Goal: Transaction & Acquisition: Purchase product/service

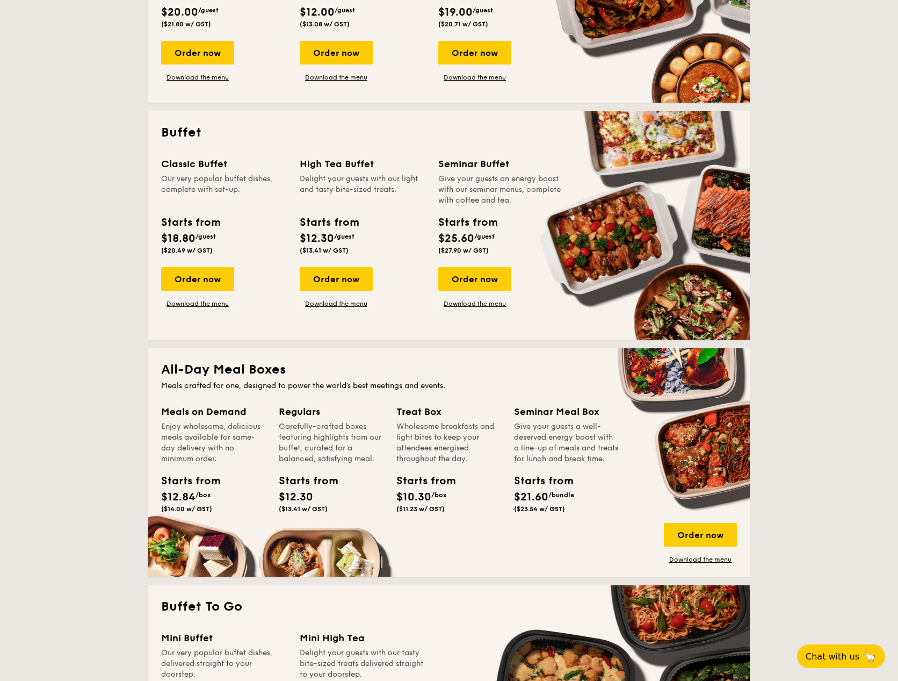
scroll to position [645, 0]
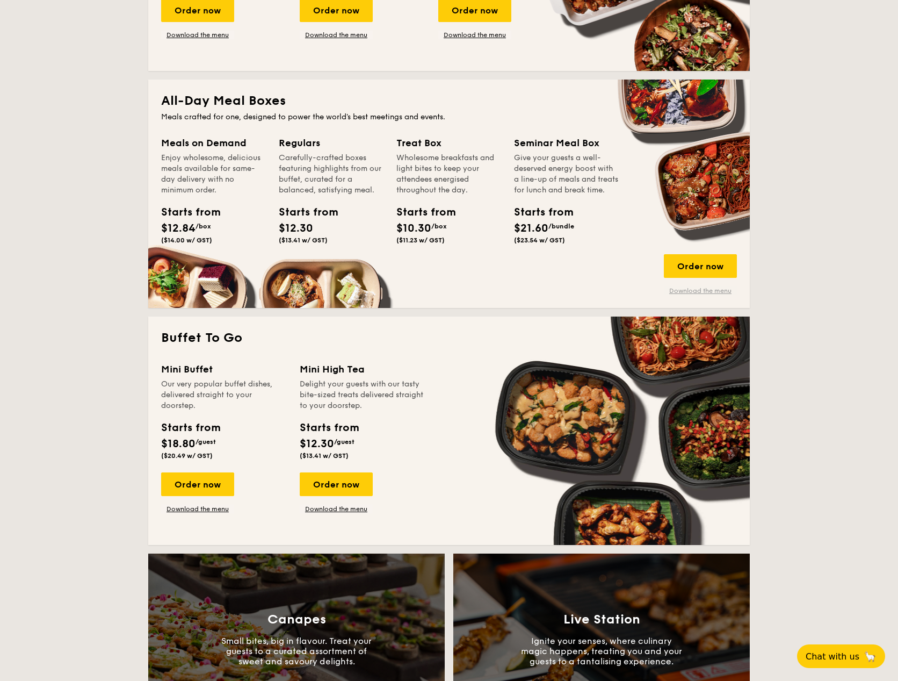
click at [710, 291] on link "Download the menu" at bounding box center [700, 290] width 73 height 9
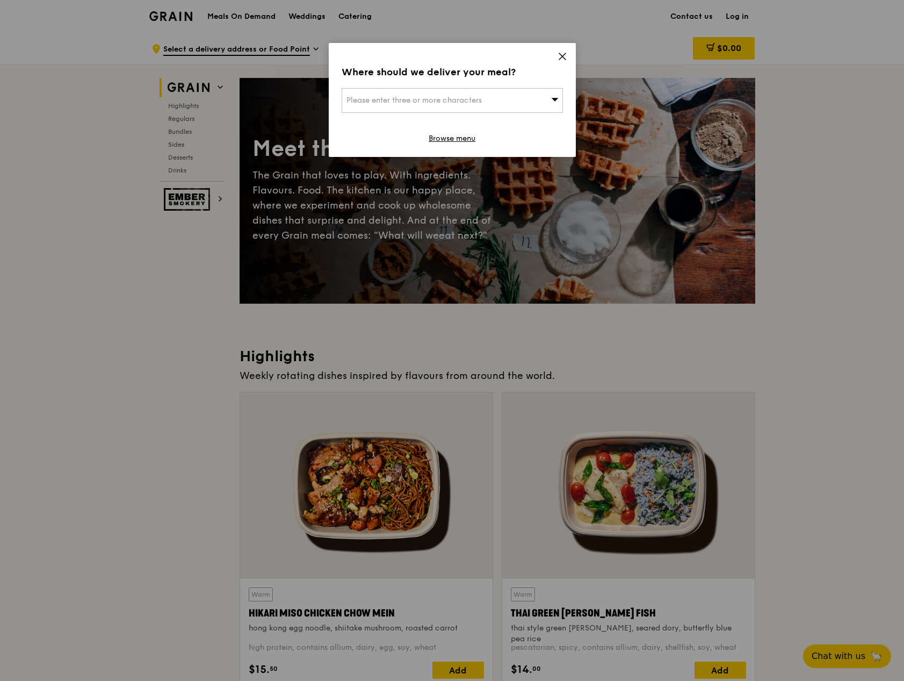
click at [443, 105] on div "Please enter three or more characters" at bounding box center [452, 100] width 221 height 25
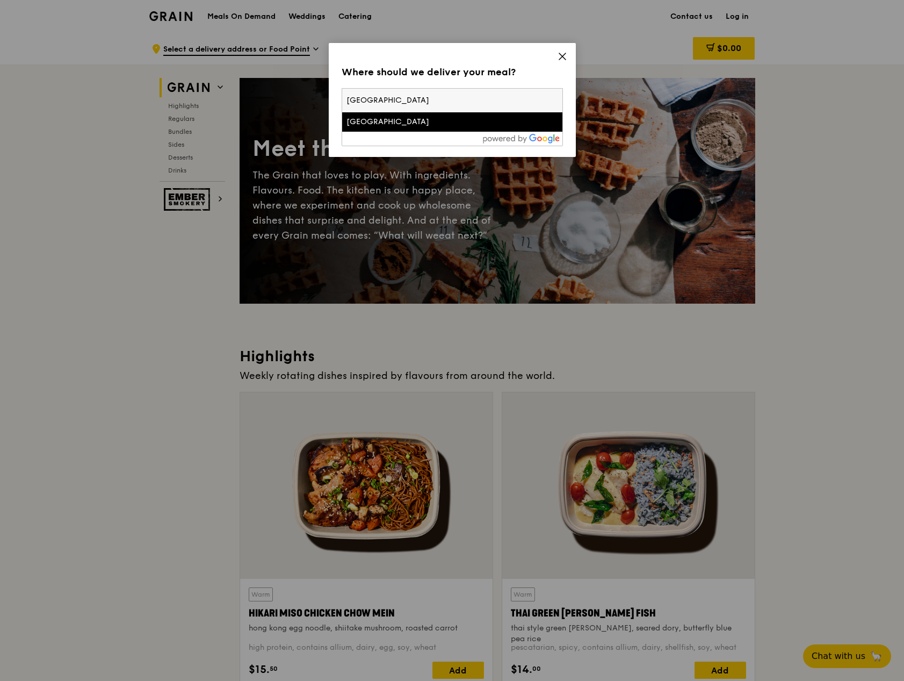
type input "[GEOGRAPHIC_DATA]"
click at [408, 125] on div "[GEOGRAPHIC_DATA]" at bounding box center [426, 122] width 159 height 11
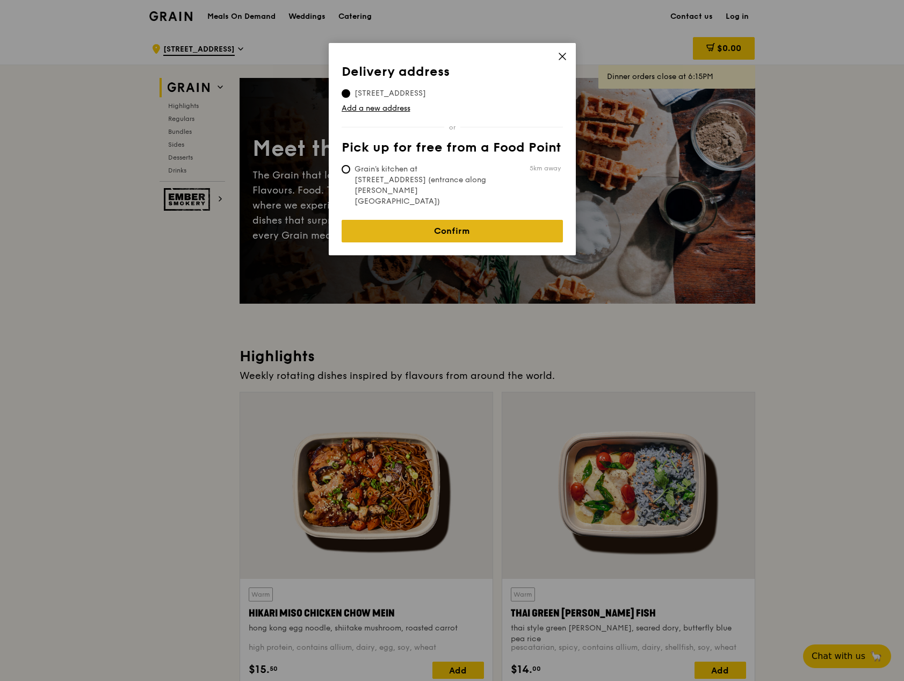
click at [464, 220] on link "Confirm" at bounding box center [452, 231] width 221 height 23
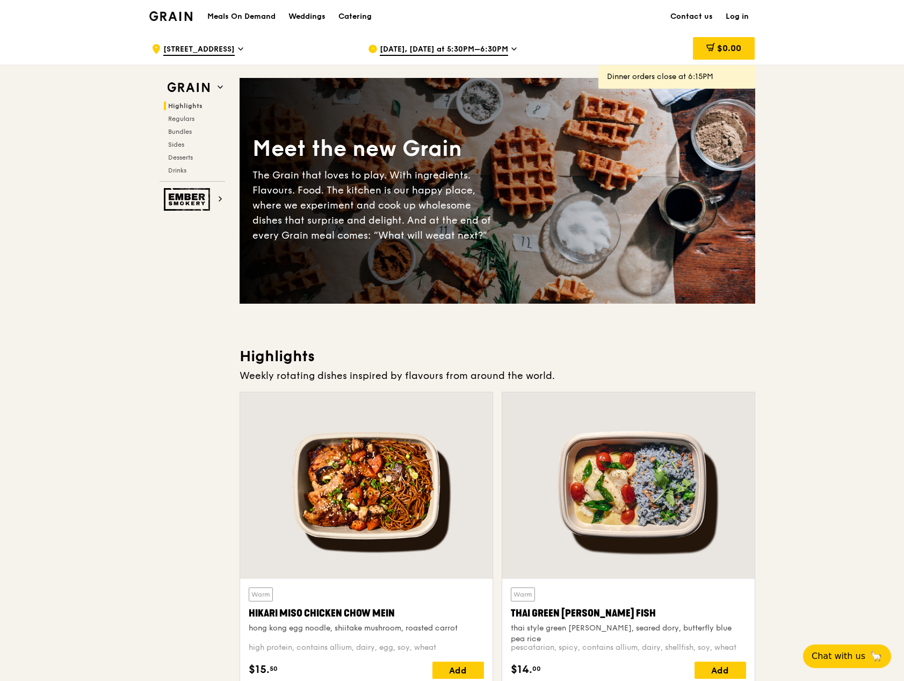
click at [424, 47] on span "[DATE], [DATE] at 5:30PM–6:30PM" at bounding box center [444, 50] width 128 height 12
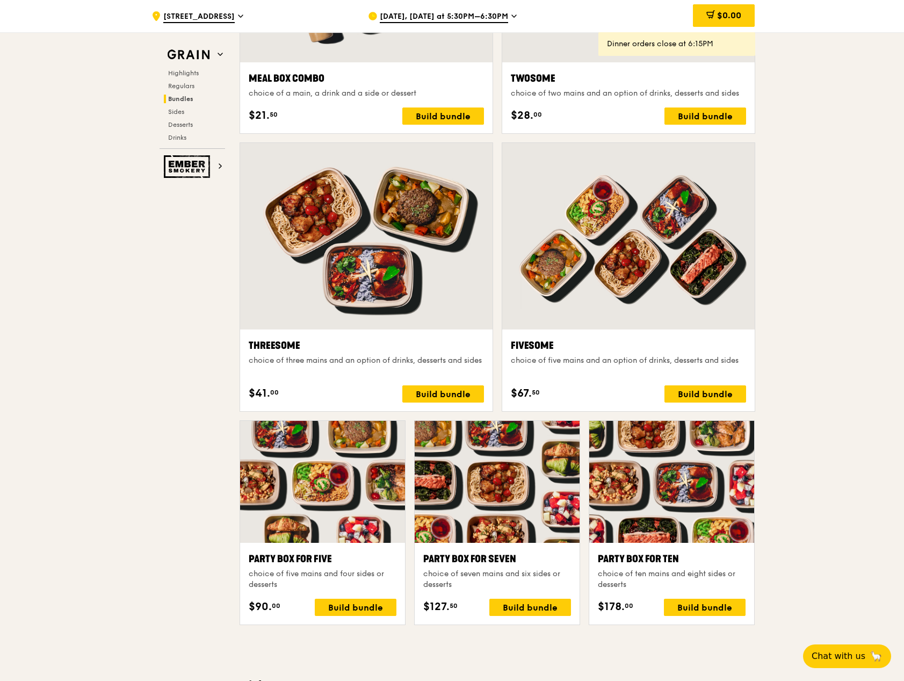
scroll to position [1773, 0]
